Goal: Task Accomplishment & Management: Use online tool/utility

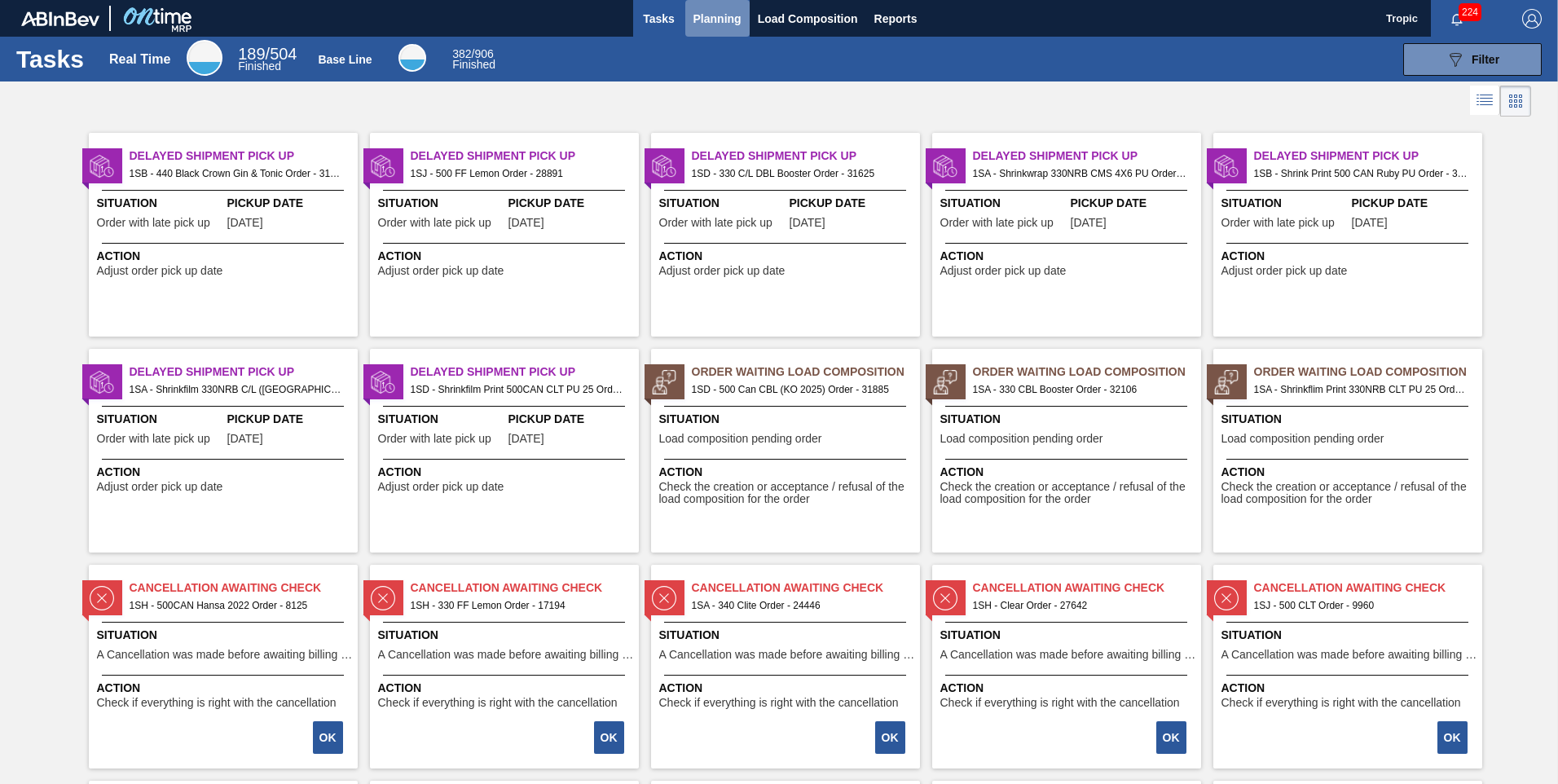
click at [714, 13] on span "Planning" at bounding box center [717, 18] width 48 height 19
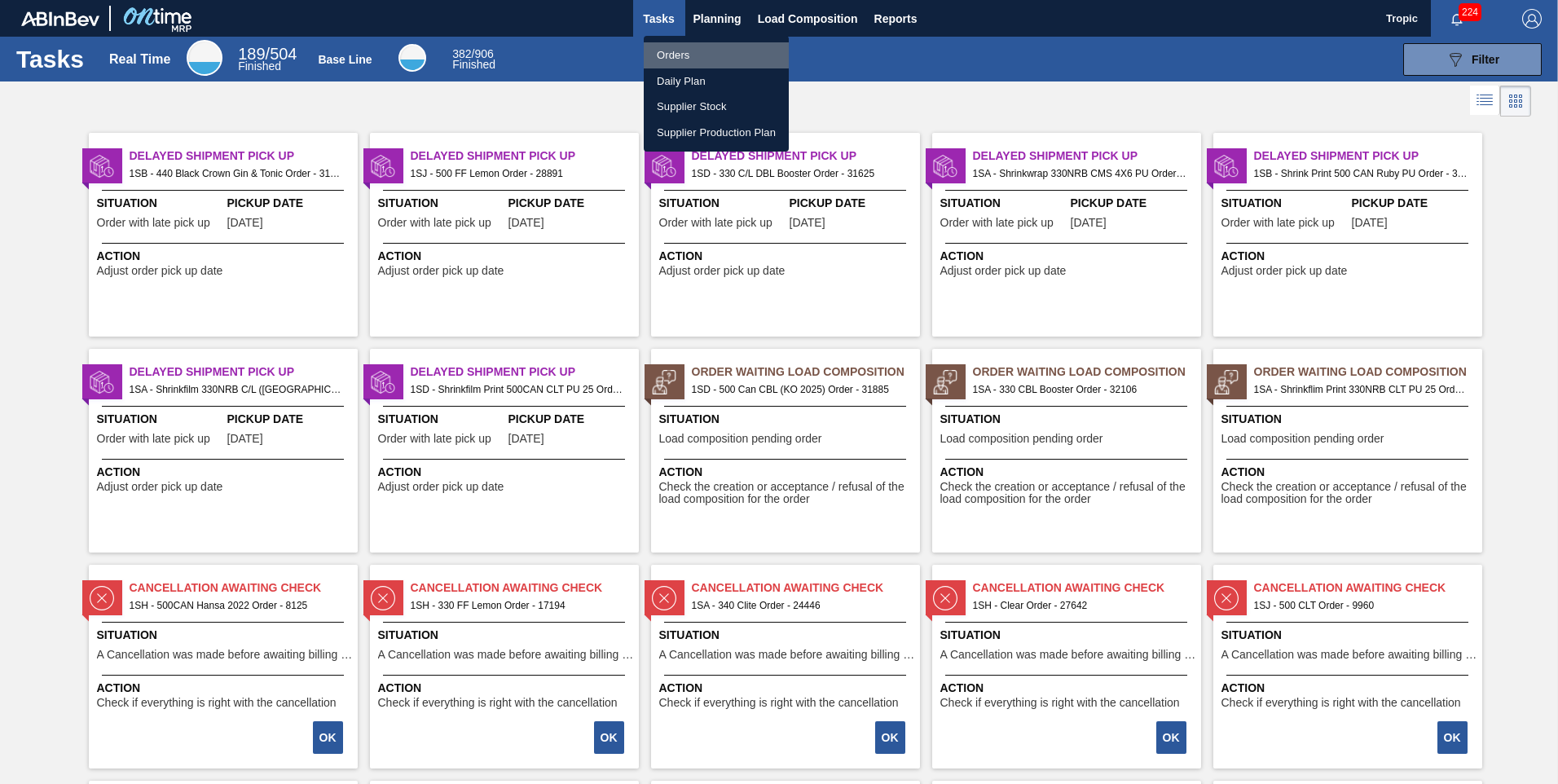
click at [676, 54] on li "Orders" at bounding box center [716, 55] width 145 height 26
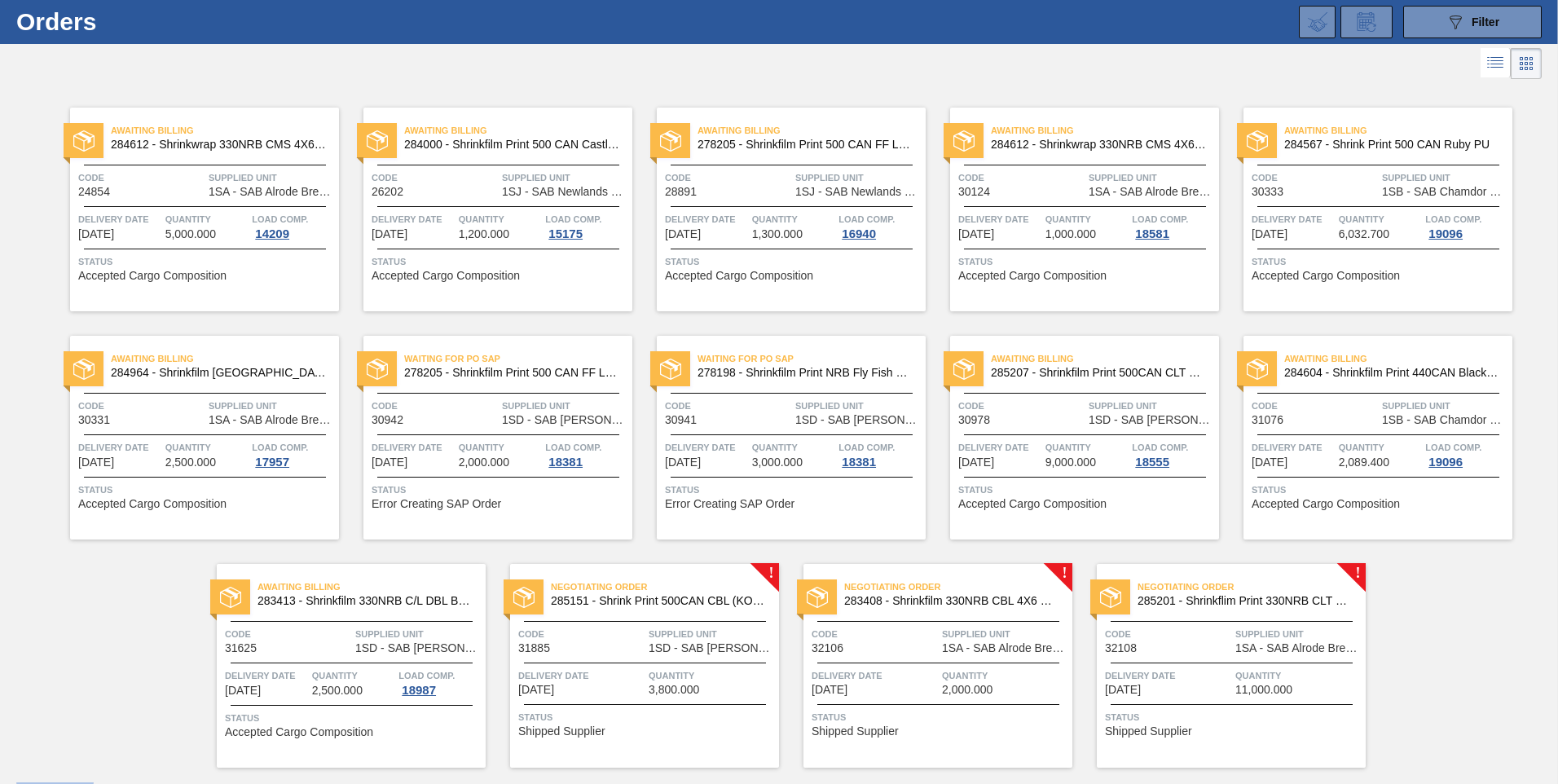
scroll to position [82, 0]
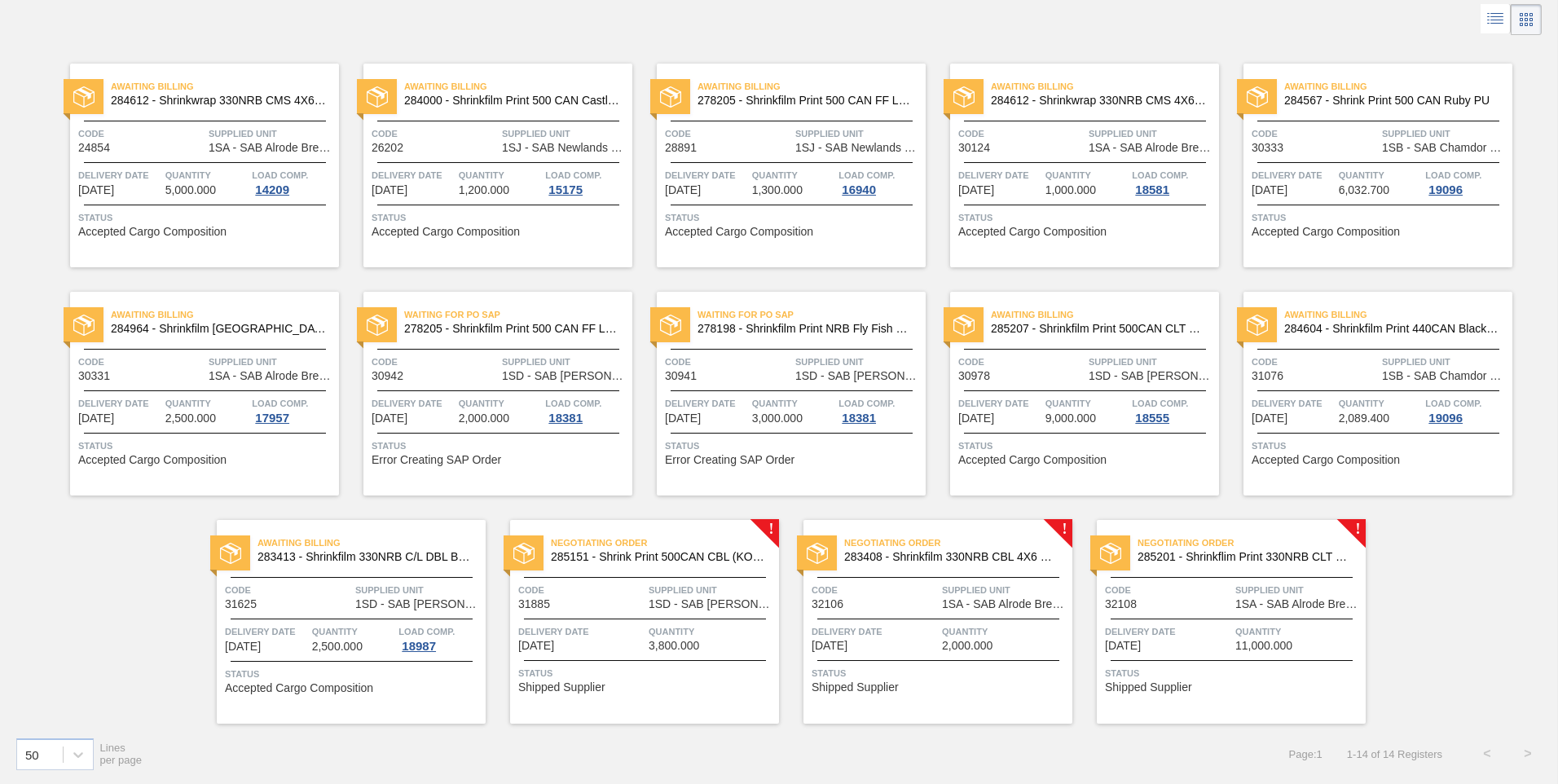
click at [1254, 585] on span "Supplied Unit" at bounding box center [1298, 589] width 126 height 16
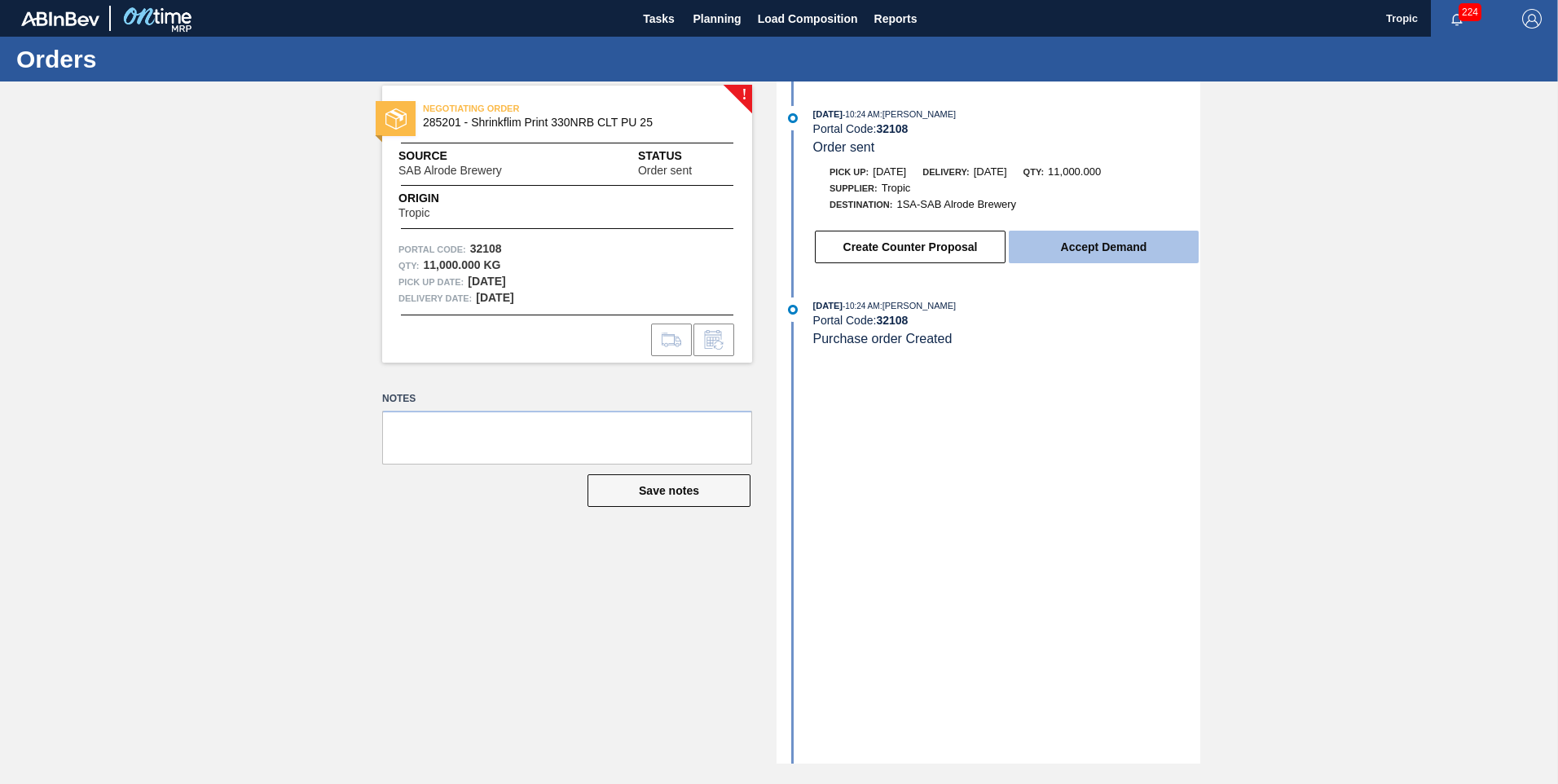
click at [1062, 257] on button "Accept Demand" at bounding box center [1103, 246] width 190 height 33
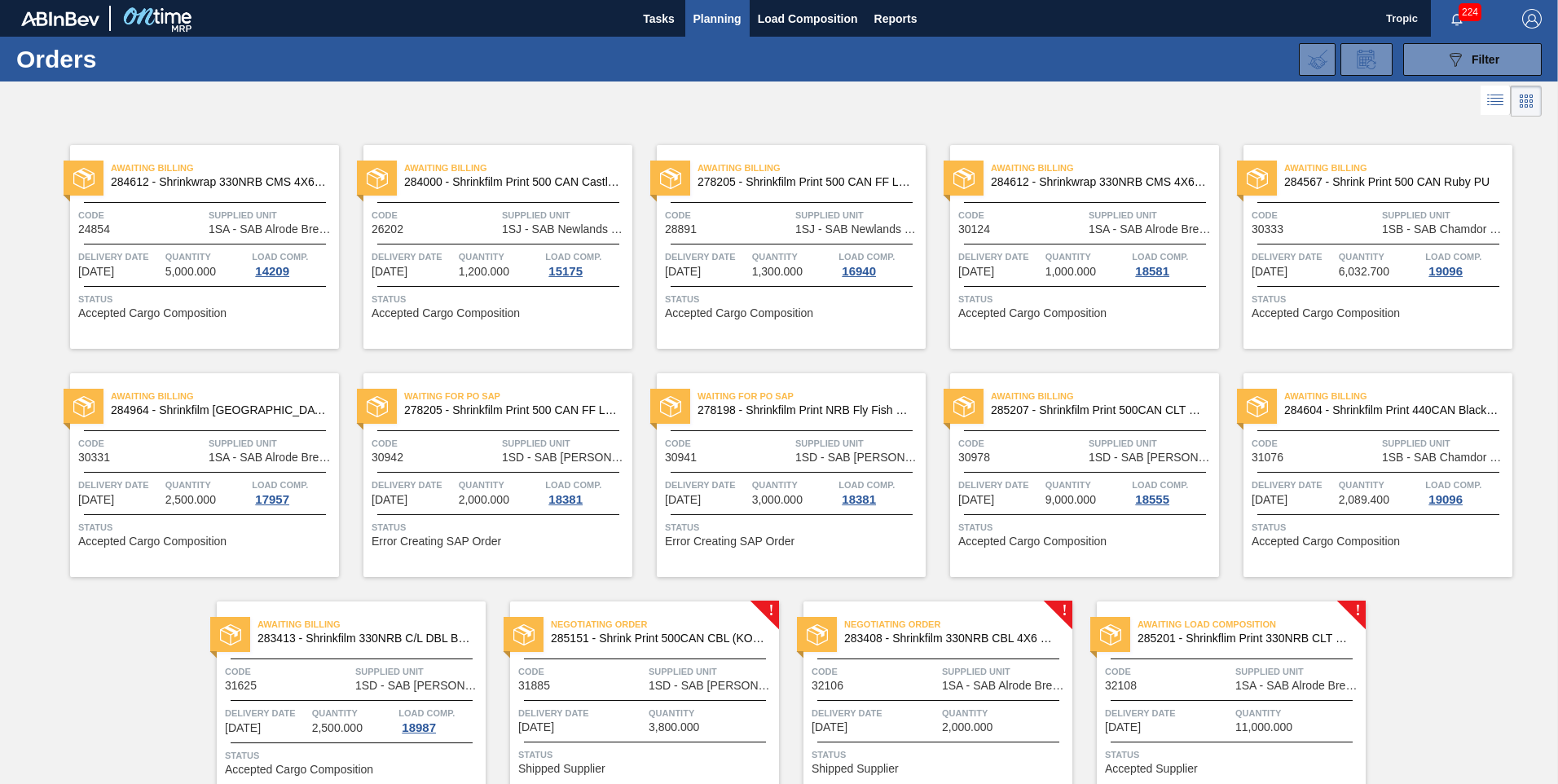
scroll to position [82, 0]
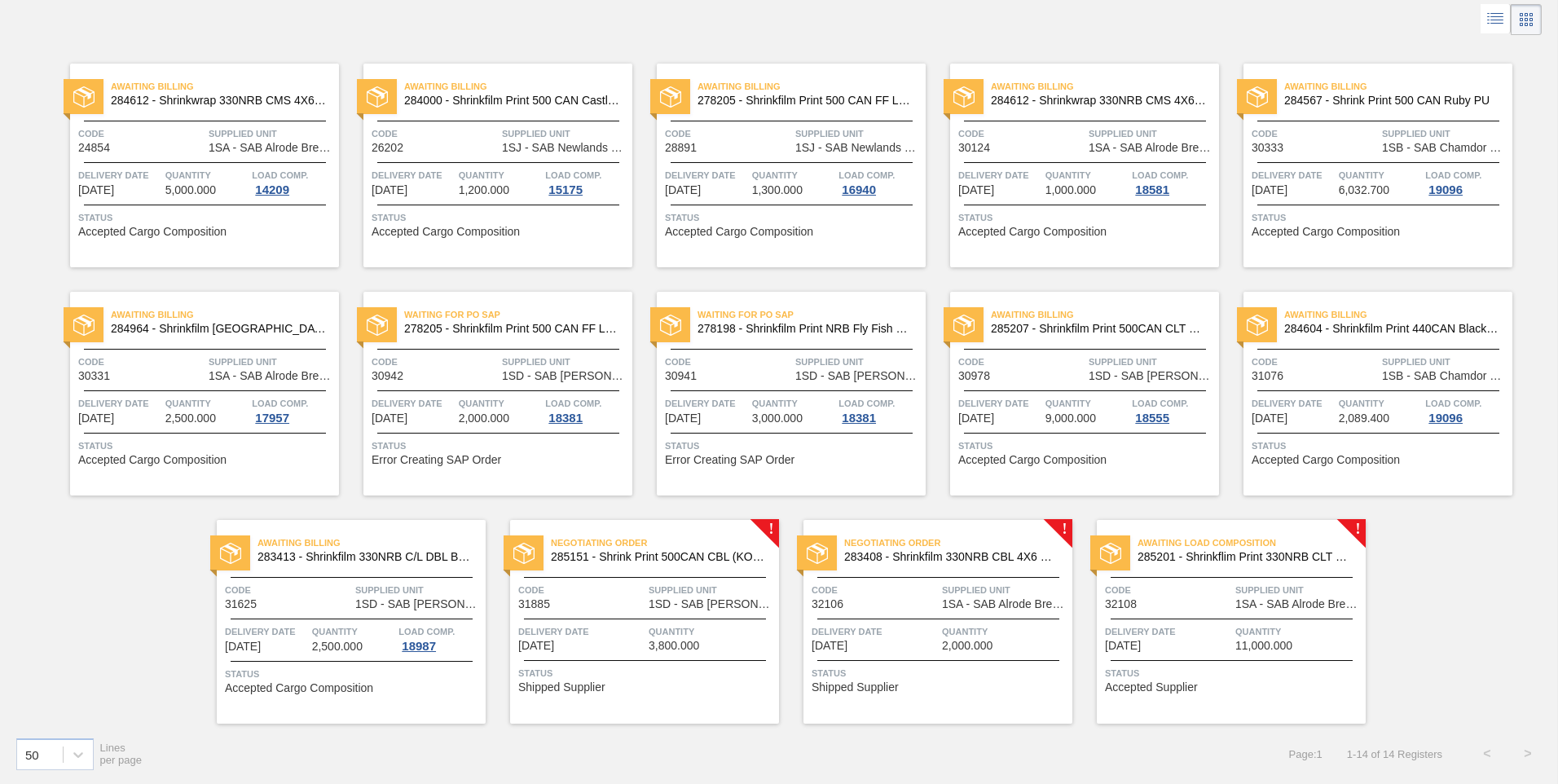
click at [984, 598] on span "1SA - SAB Alrode Brewery" at bounding box center [1005, 604] width 126 height 13
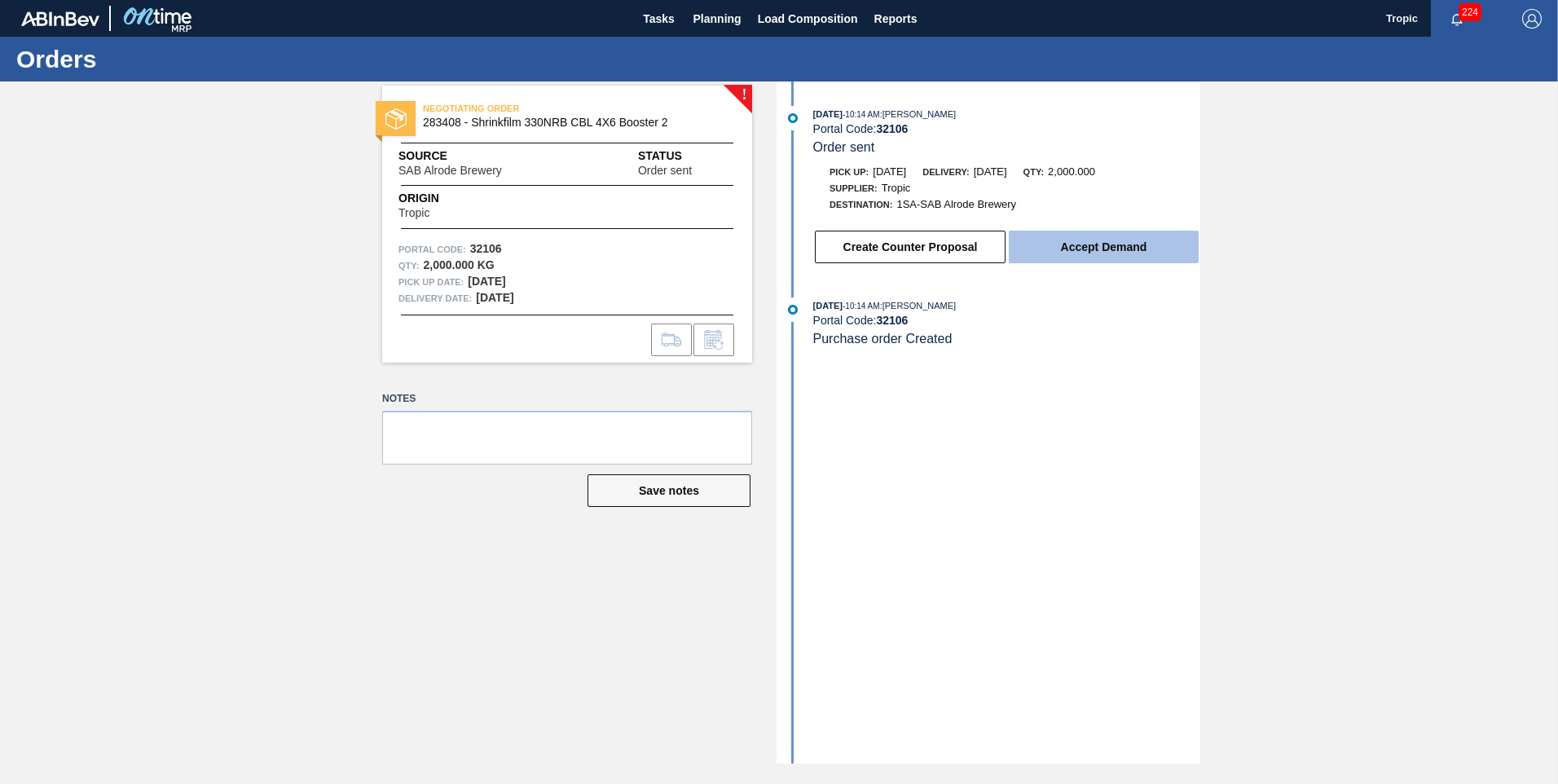
click at [1083, 250] on button "Accept Demand" at bounding box center [1103, 246] width 190 height 33
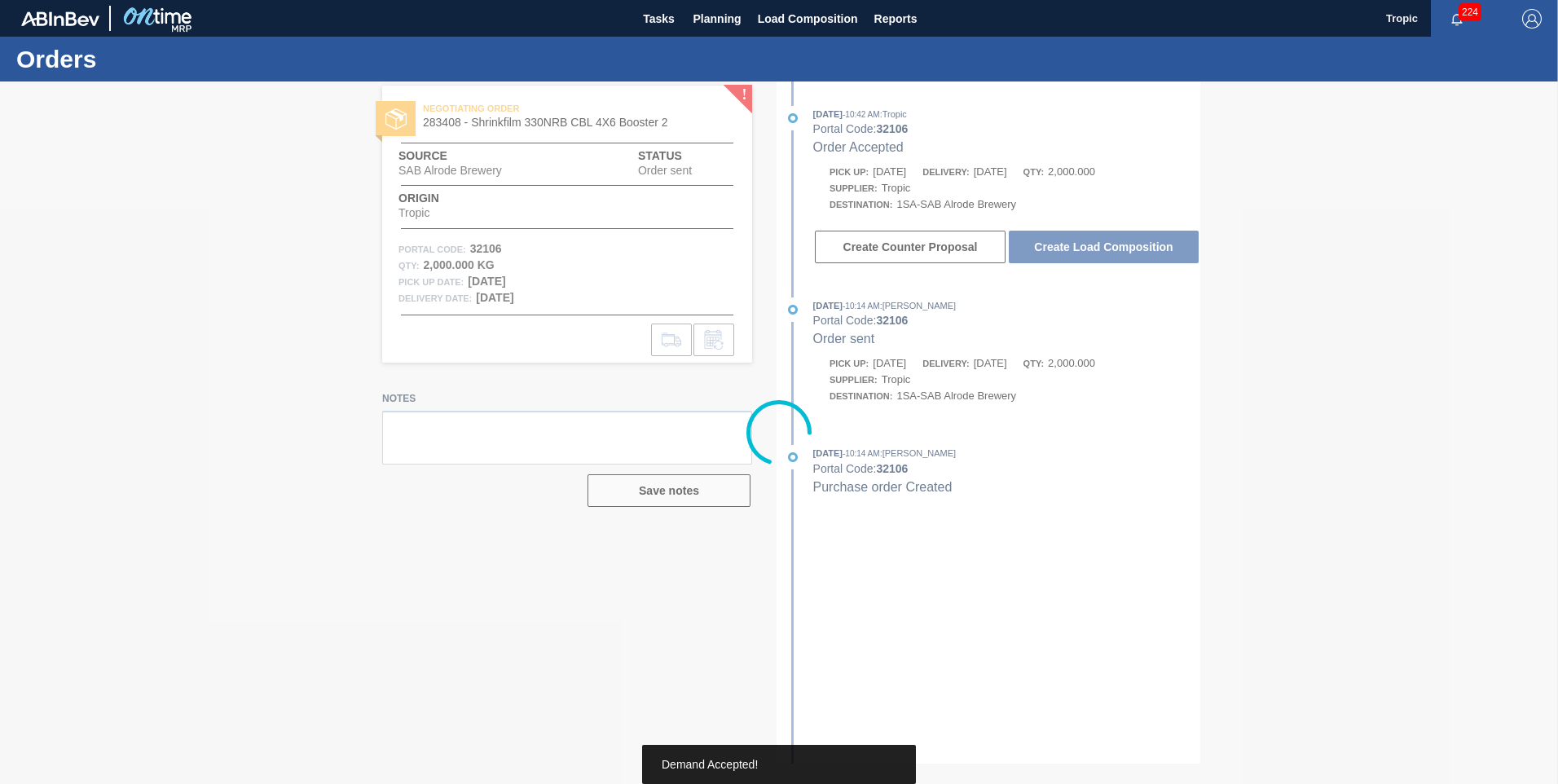
click at [1081, 253] on div at bounding box center [779, 433] width 1558 height 702
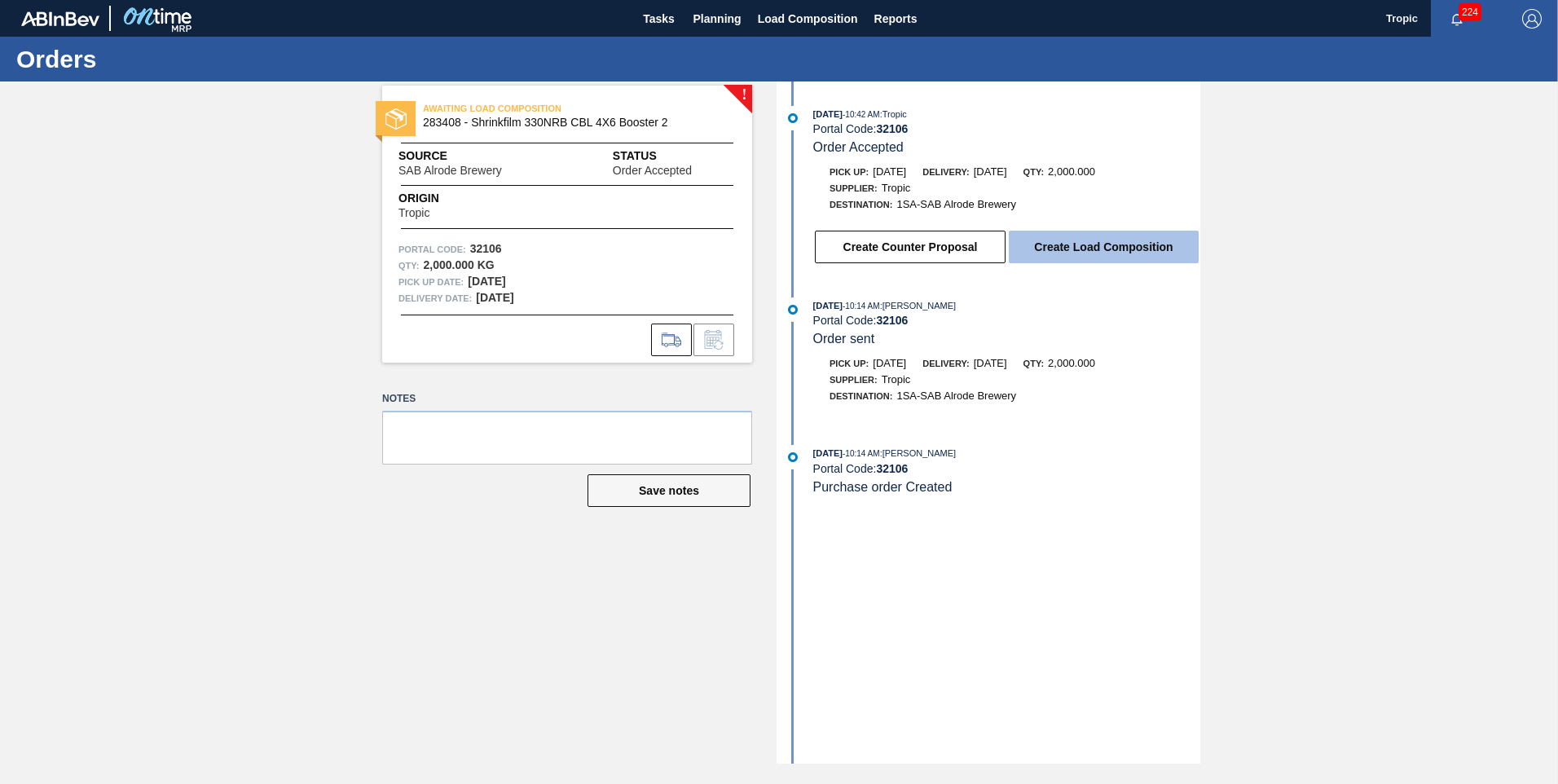
click at [1088, 243] on button "Create Load Composition" at bounding box center [1103, 246] width 190 height 33
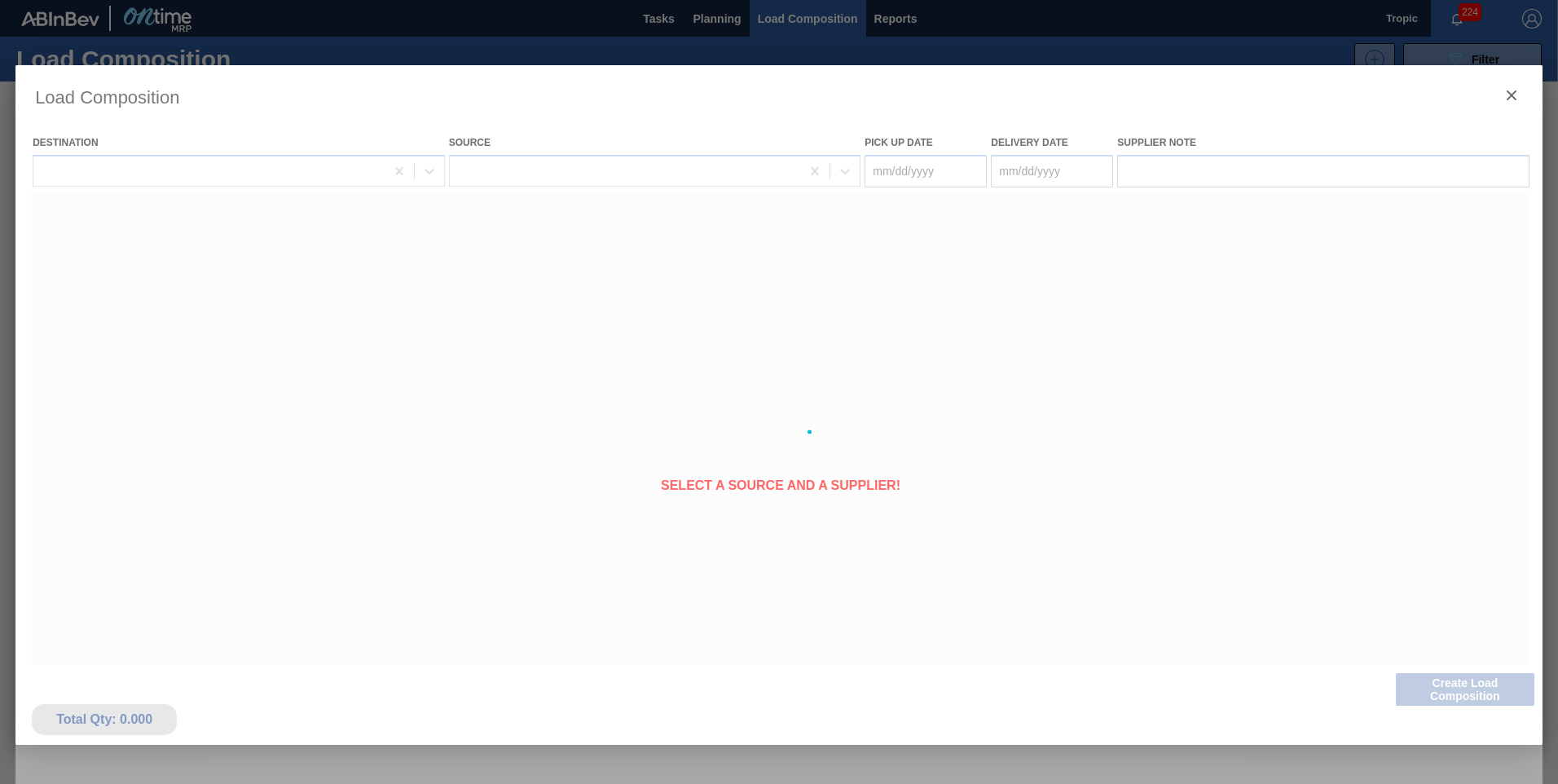
type Date "[DATE]"
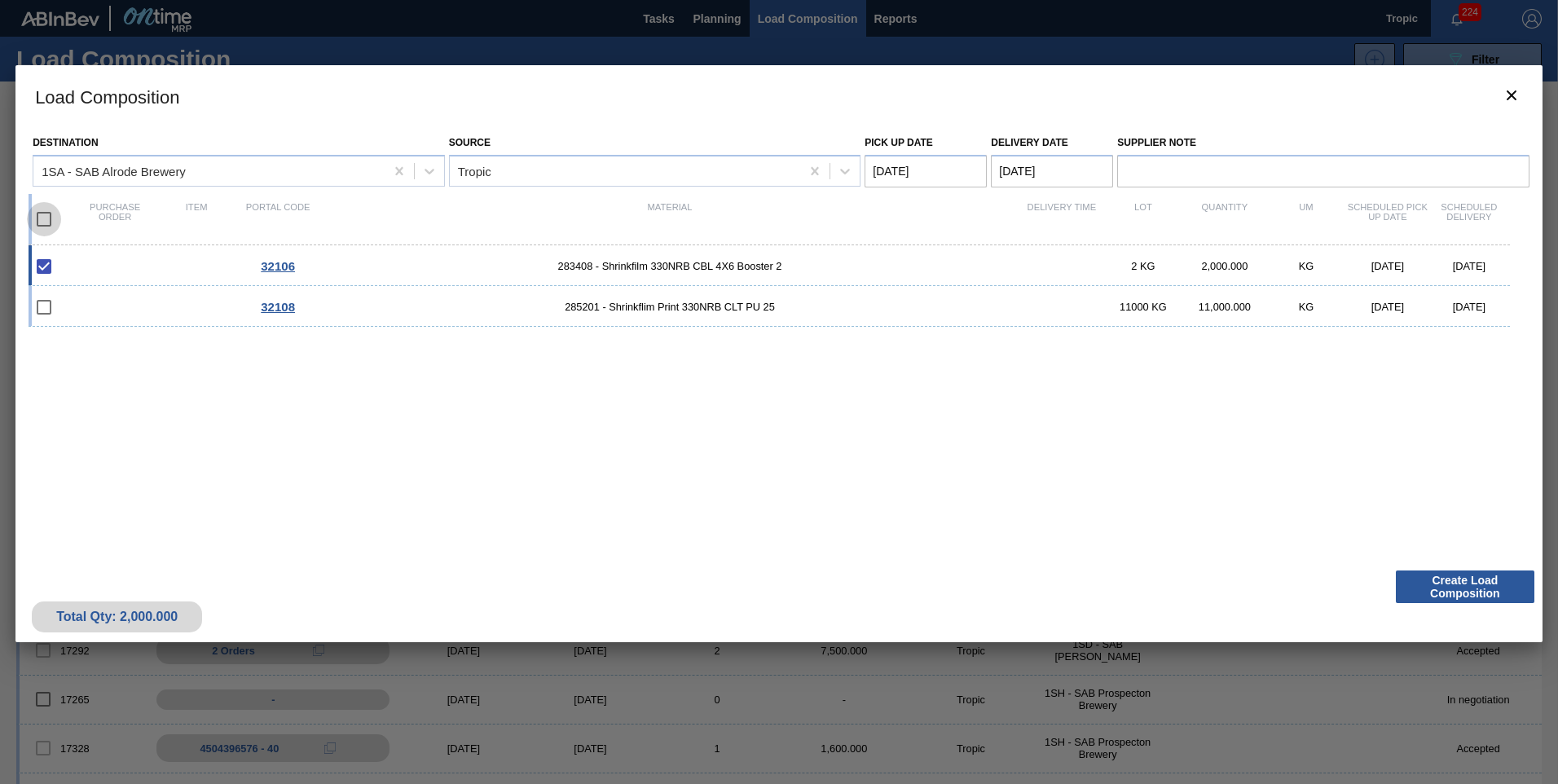
click at [48, 225] on input "checkbox" at bounding box center [44, 218] width 34 height 34
checkbox input "true"
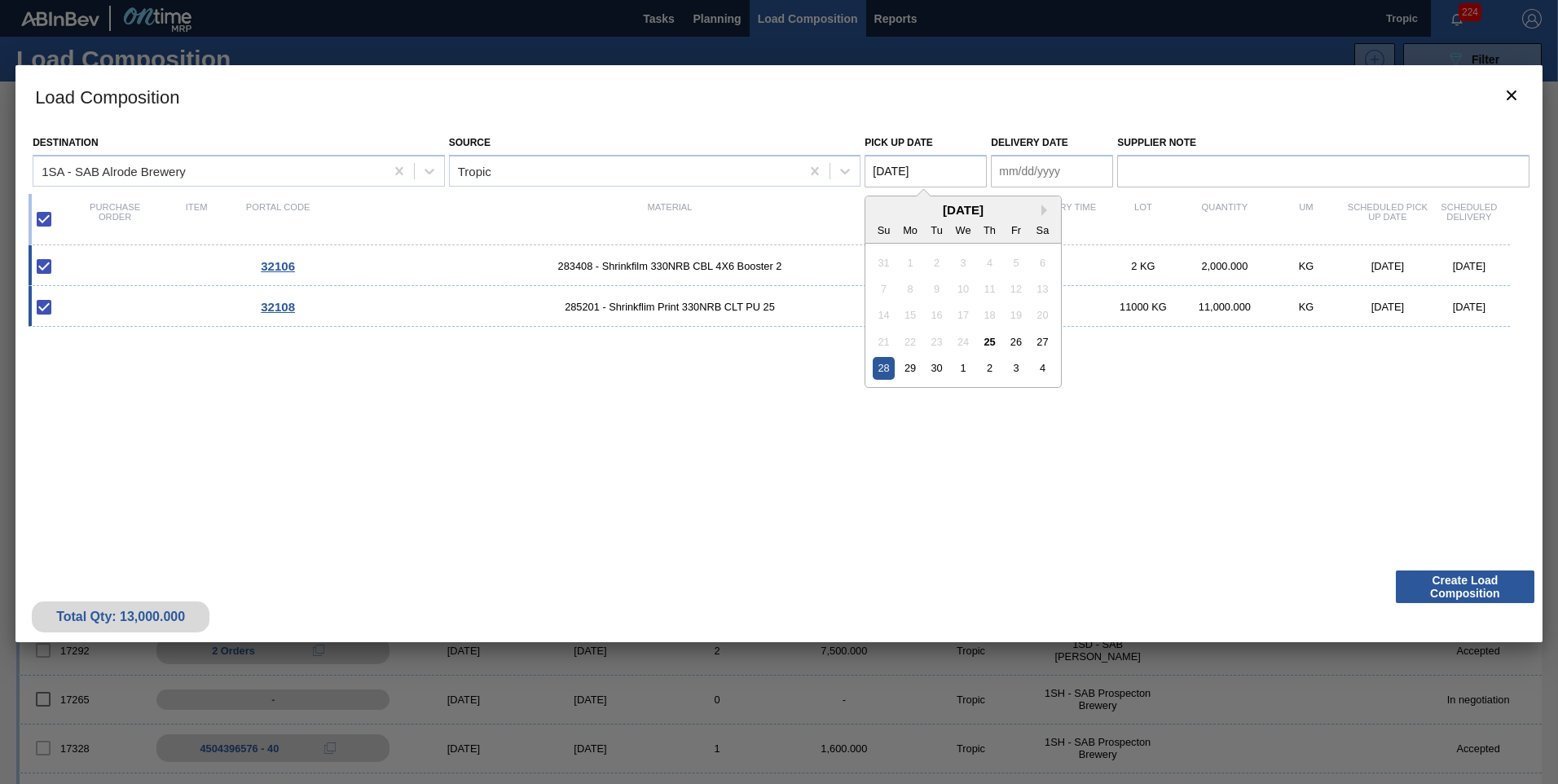
click at [896, 173] on Date "[DATE]" at bounding box center [925, 171] width 122 height 33
click at [1039, 343] on div "27" at bounding box center [1043, 342] width 22 height 22
type Date "[DATE]"
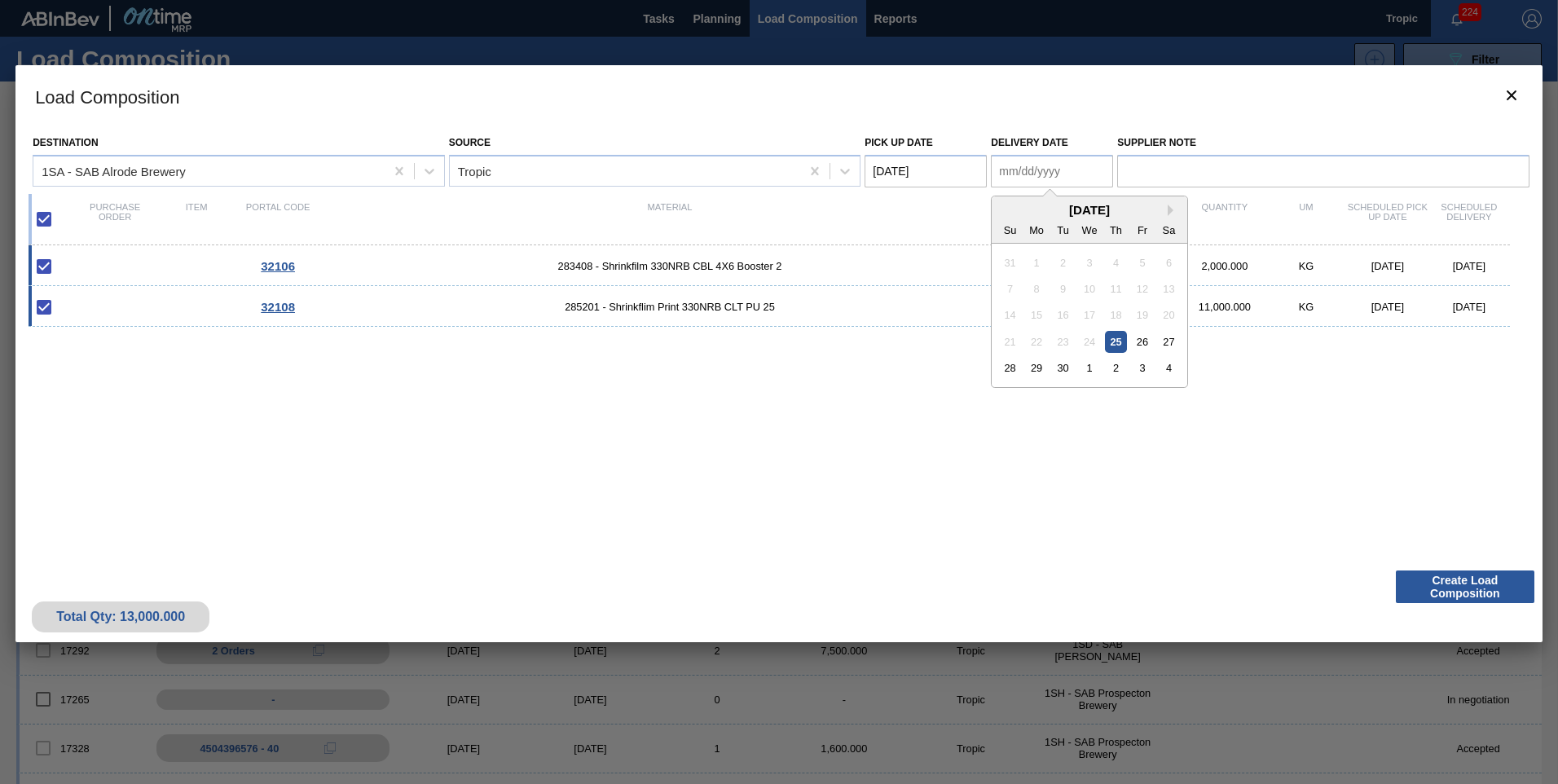
click at [1047, 173] on Date "Delivery Date" at bounding box center [1051, 171] width 122 height 33
click at [1006, 366] on div "28" at bounding box center [1010, 368] width 22 height 22
type Date "[DATE]"
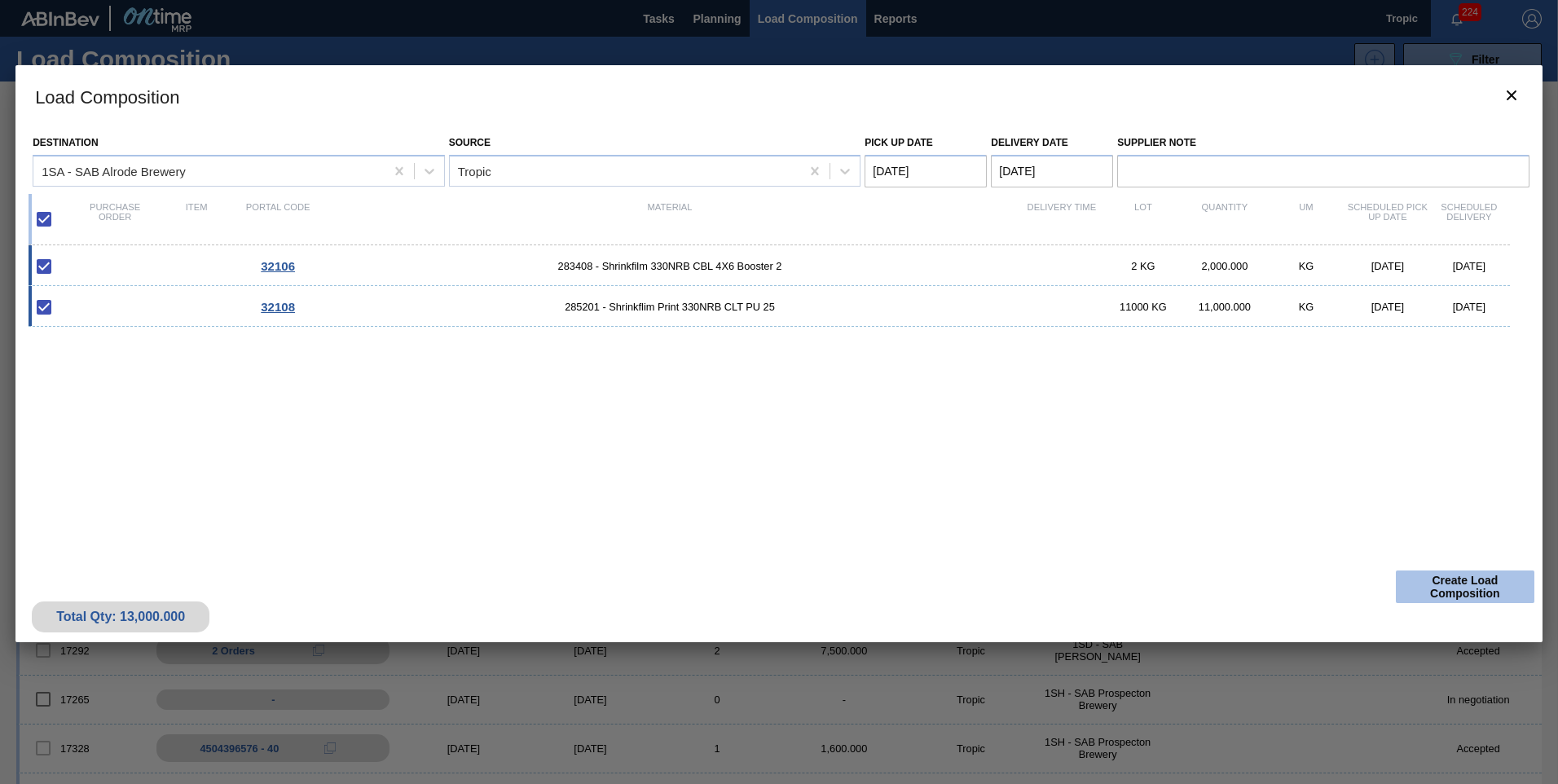
click at [1451, 585] on button "Create Load Composition" at bounding box center [1465, 587] width 139 height 33
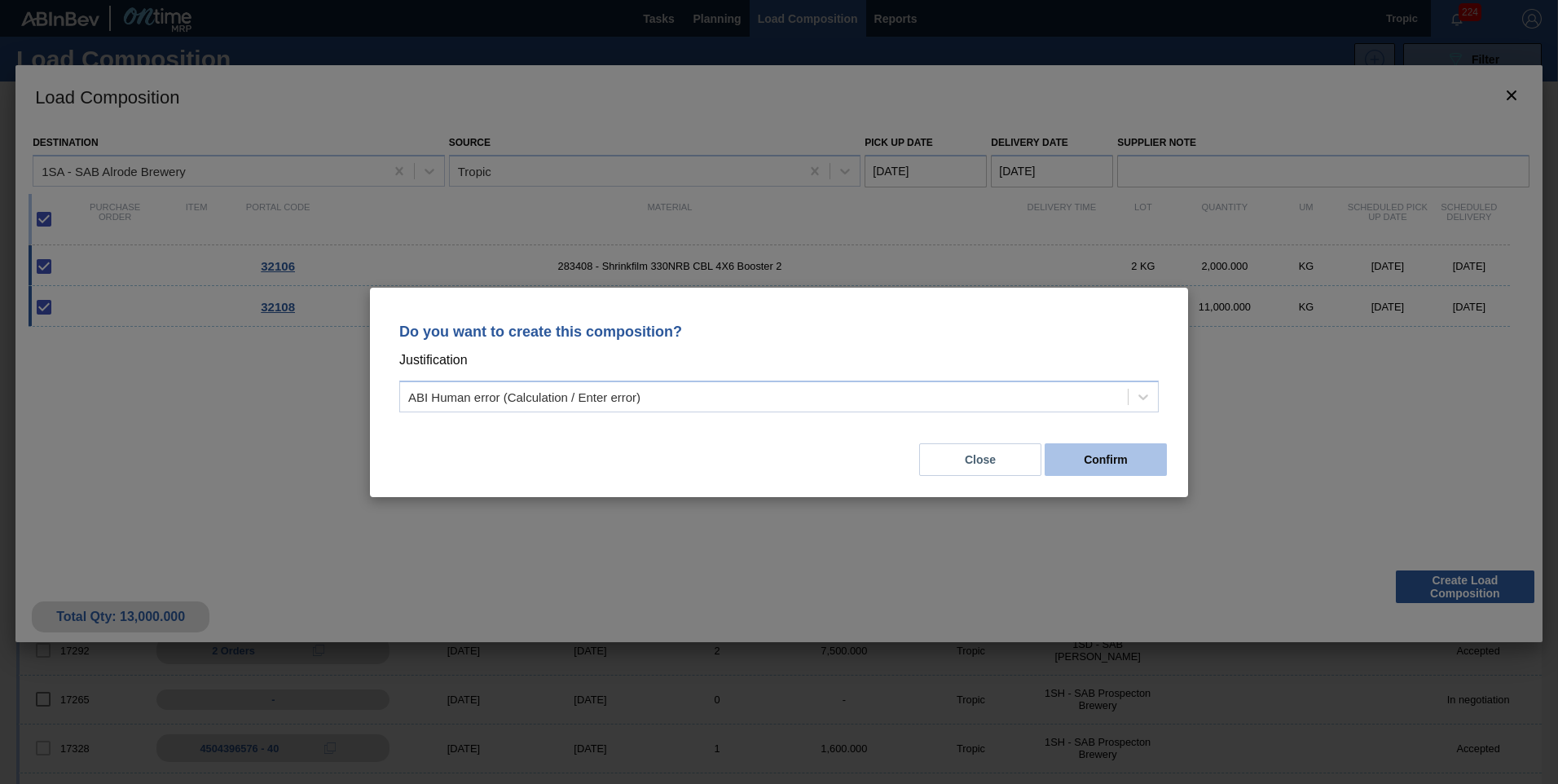
click at [1081, 446] on button "Confirm" at bounding box center [1105, 459] width 122 height 33
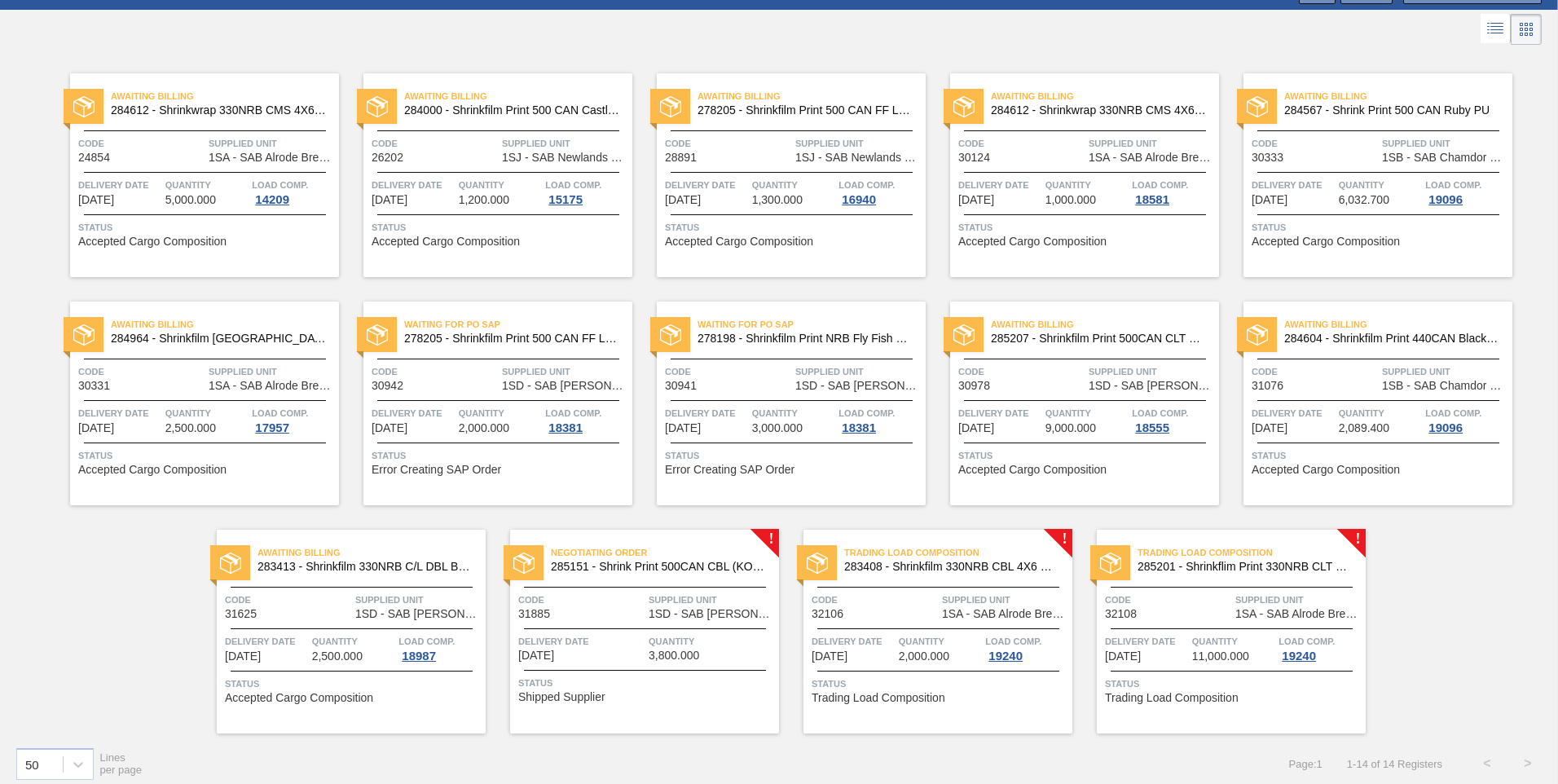
scroll to position [82, 0]
